Goal: Information Seeking & Learning: Learn about a topic

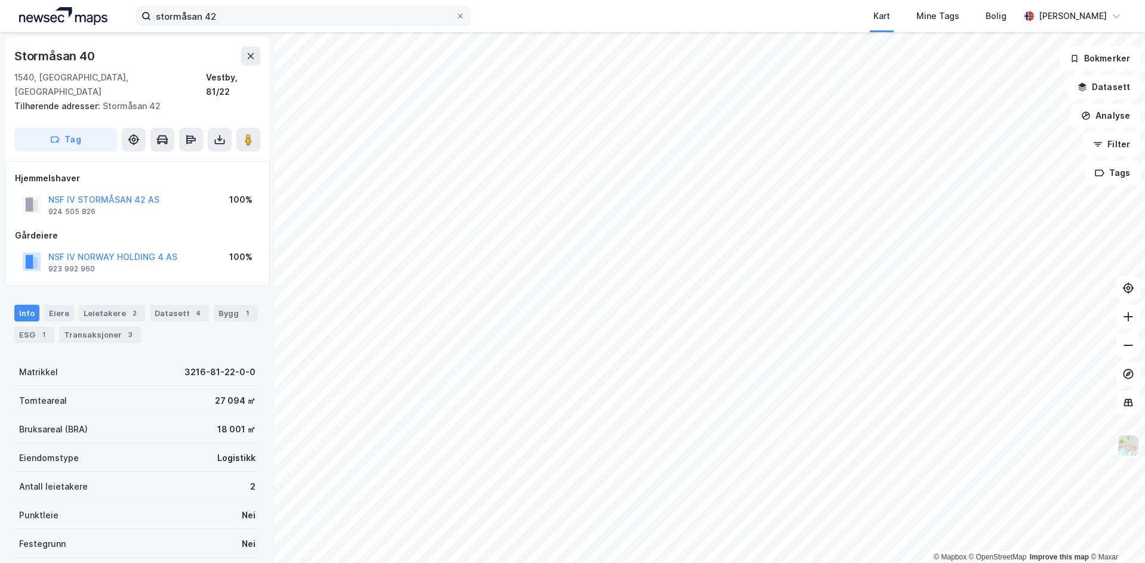
click at [451, 21] on div "stormåsan 42 Kart Mine Tags [PERSON_NAME] [PERSON_NAME] © Mapbox © OpenStreetMa…" at bounding box center [572, 281] width 1145 height 563
